Goal: Use online tool/utility: Utilize a website feature to perform a specific function

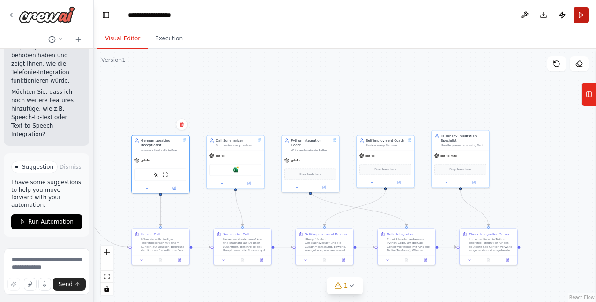
click at [581, 15] on button "Run" at bounding box center [580, 15] width 15 height 17
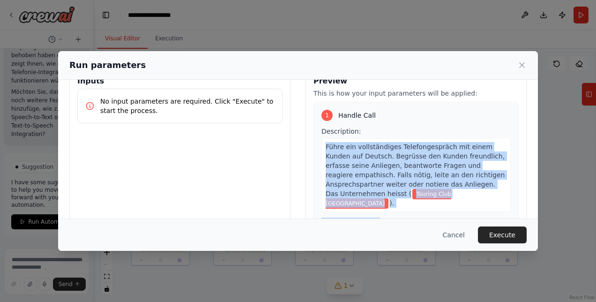
scroll to position [33, 0]
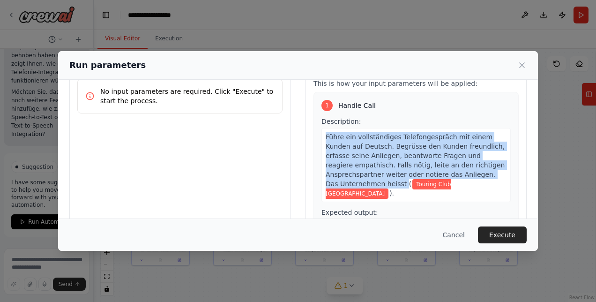
drag, startPoint x: 320, startPoint y: 170, endPoint x: 381, endPoint y: 186, distance: 63.6
click at [381, 186] on div "Führe ein vollständiges Telefongespräch mit einem Kunden auf Deutsch. Begrüsse …" at bounding box center [415, 165] width 189 height 74
click at [380, 186] on span "Führe ein vollständiges Telefongespräch mit einem Kunden auf Deutsch. Begrüsse …" at bounding box center [415, 160] width 179 height 54
copy span "Führe ein vollständiges Telefongespräch mit einem Kunden auf Deutsch. Begrüsse …"
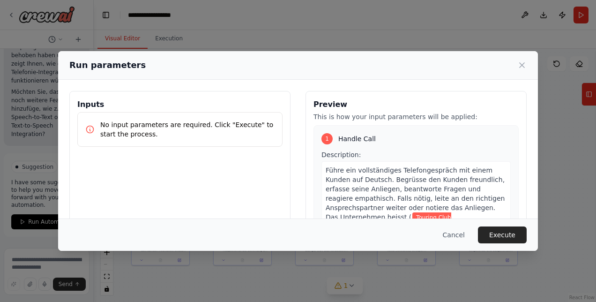
click at [40, 155] on div "Run parameters Inputs No input parameters are required. Click "Execute" to star…" at bounding box center [298, 151] width 596 height 302
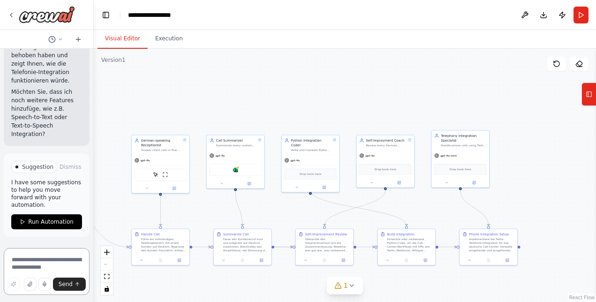
click at [57, 263] on textarea at bounding box center [47, 271] width 86 height 47
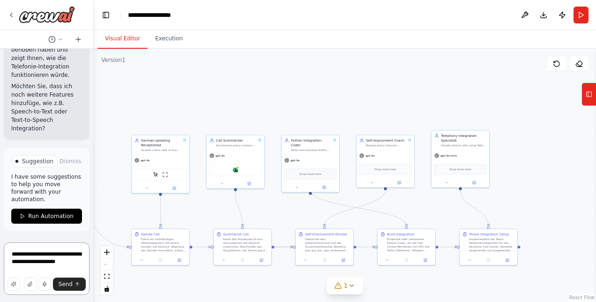
type textarea "**********"
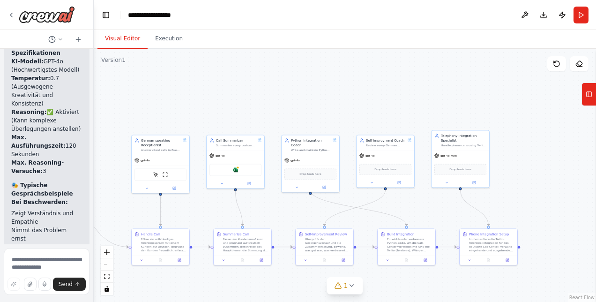
scroll to position [4172, 0]
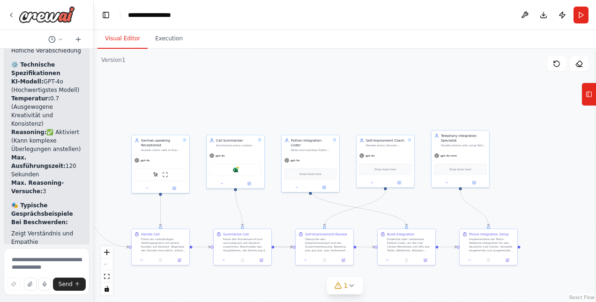
drag, startPoint x: 64, startPoint y: 225, endPoint x: 13, endPoint y: 205, distance: 54.3
copy div "🎯 Lor Ipsumd-sitametc Adipiscingel 👤 Seddoeiusmodte & Incididuntutlab Etdol: Ma…"
